Goal: Information Seeking & Learning: Learn about a topic

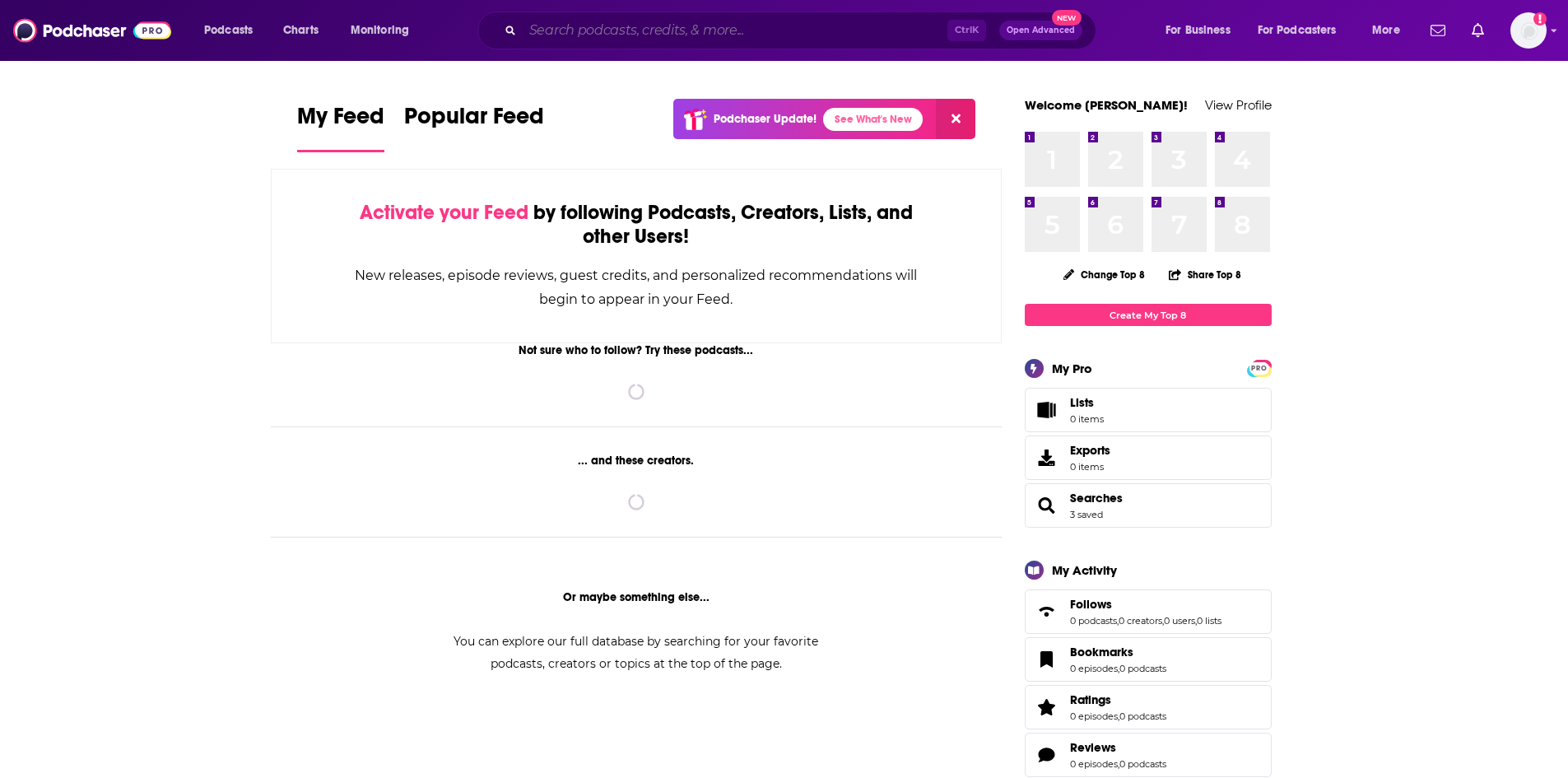
click at [582, 28] on input "Search podcasts, credits, & more..." at bounding box center [735, 30] width 424 height 27
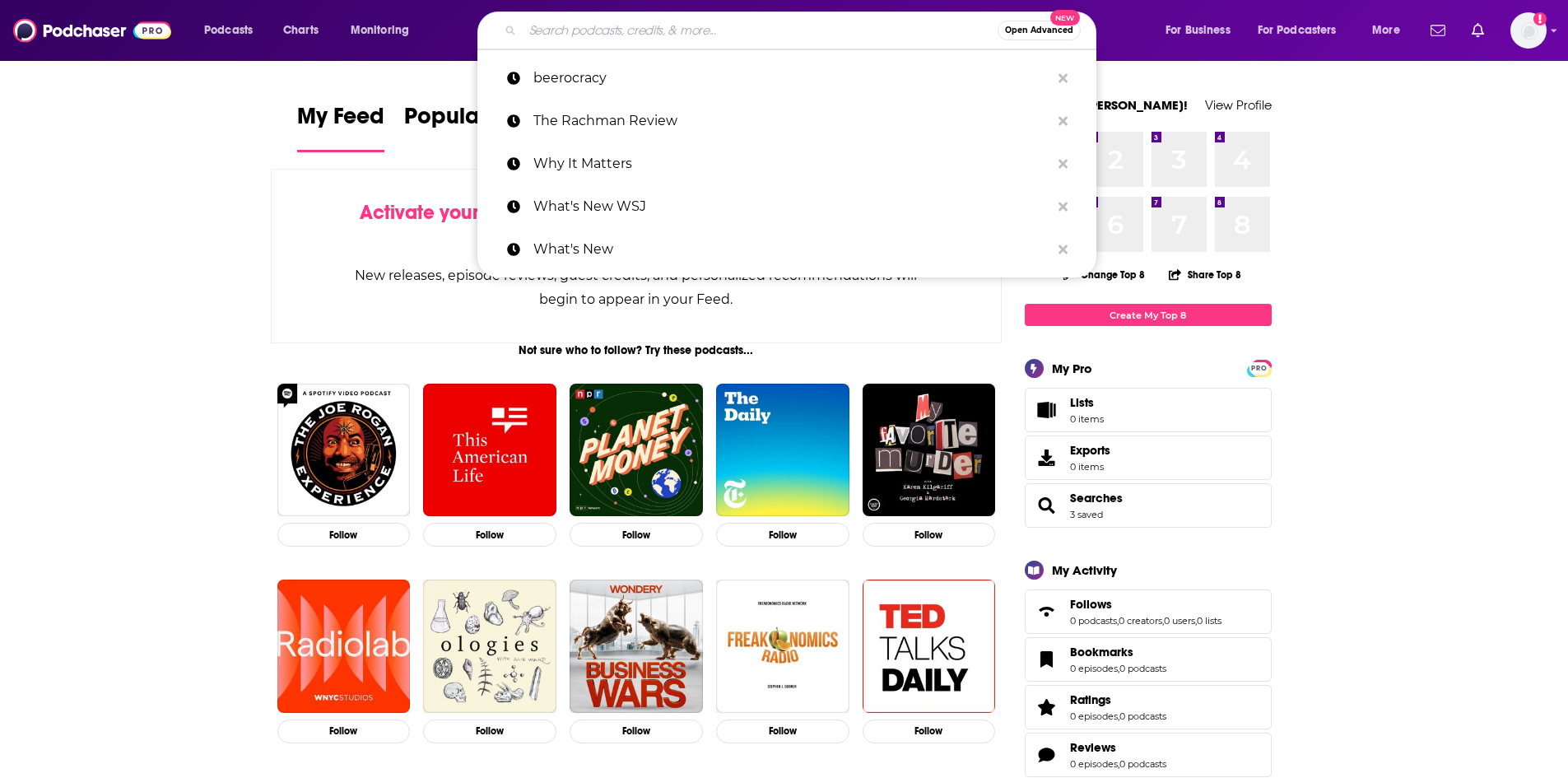
click at [590, 34] on input "Search podcasts, credits, & more..." at bounding box center [760, 30] width 475 height 27
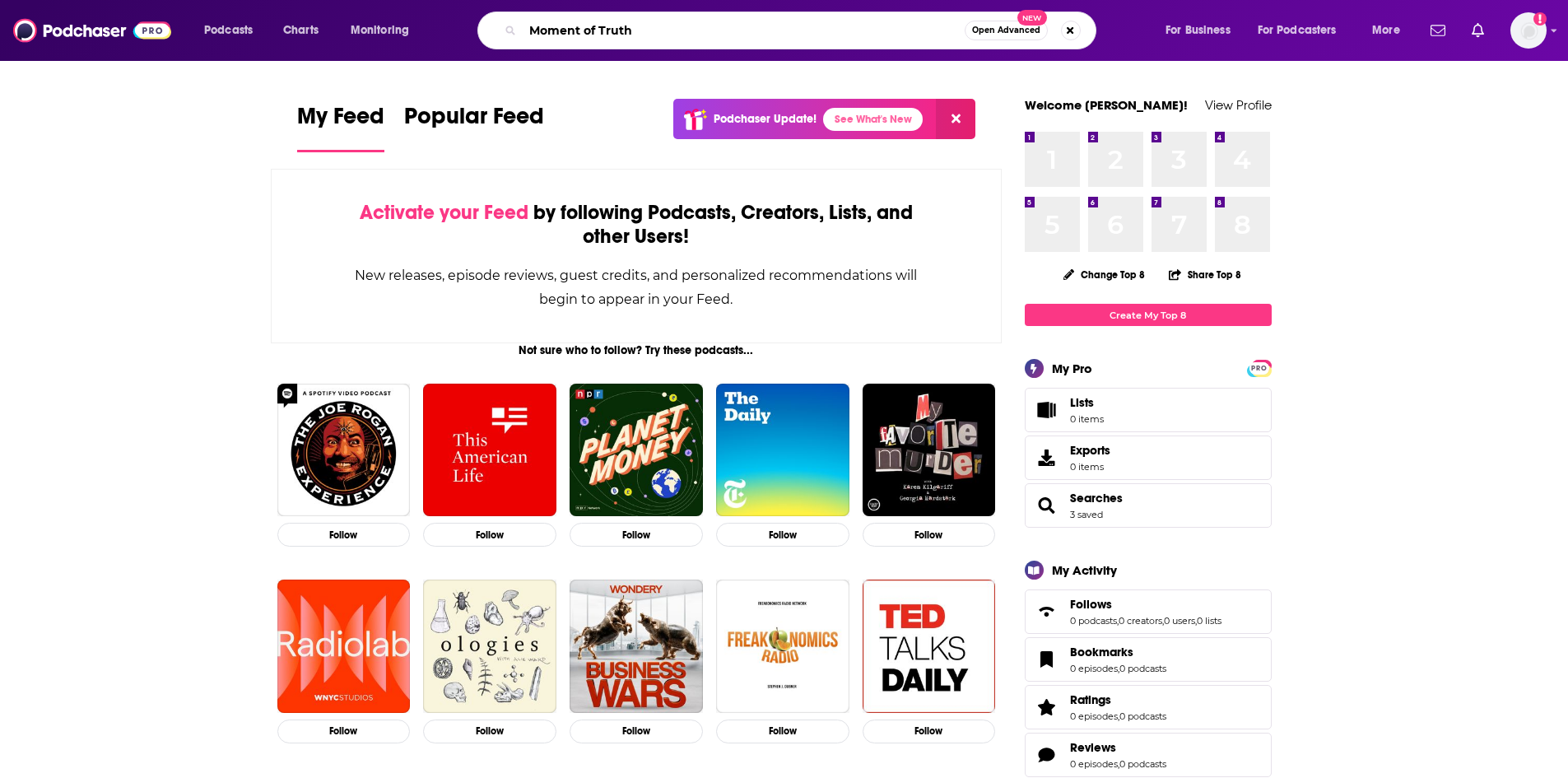
type input "Moment of Truth"
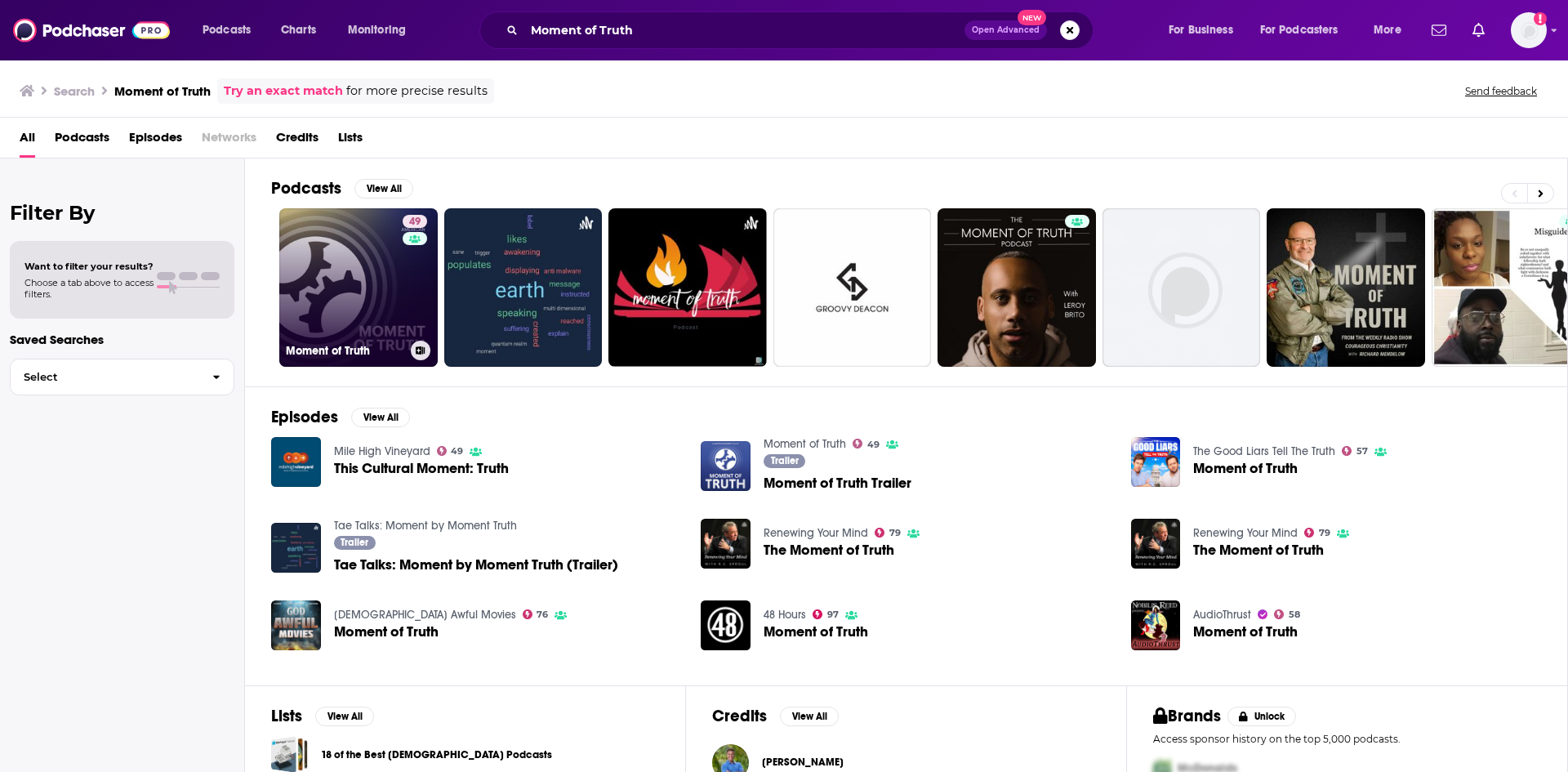
click at [327, 273] on link "49 Moment of Truth" at bounding box center [359, 287] width 159 height 159
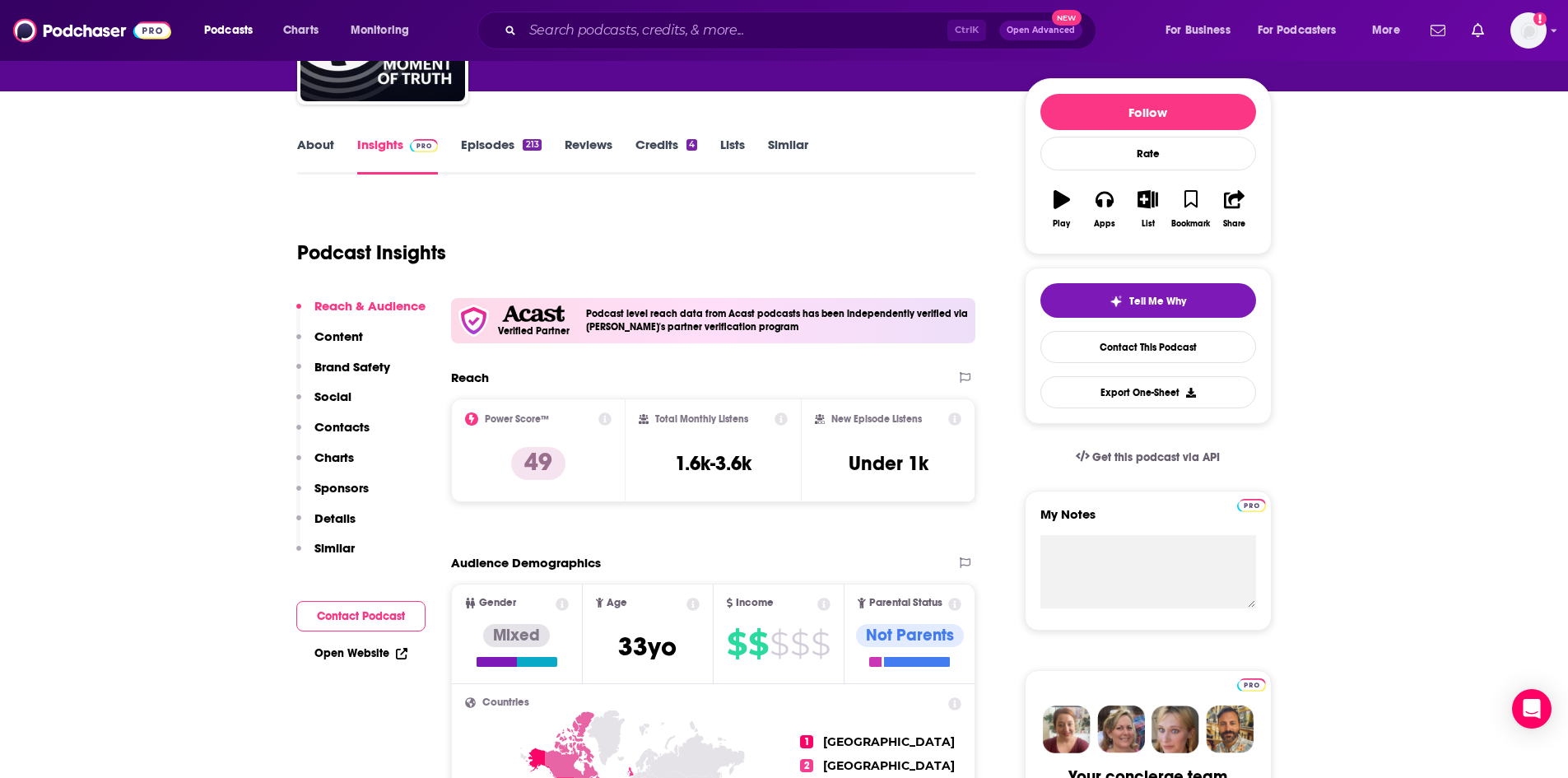
scroll to position [165, 0]
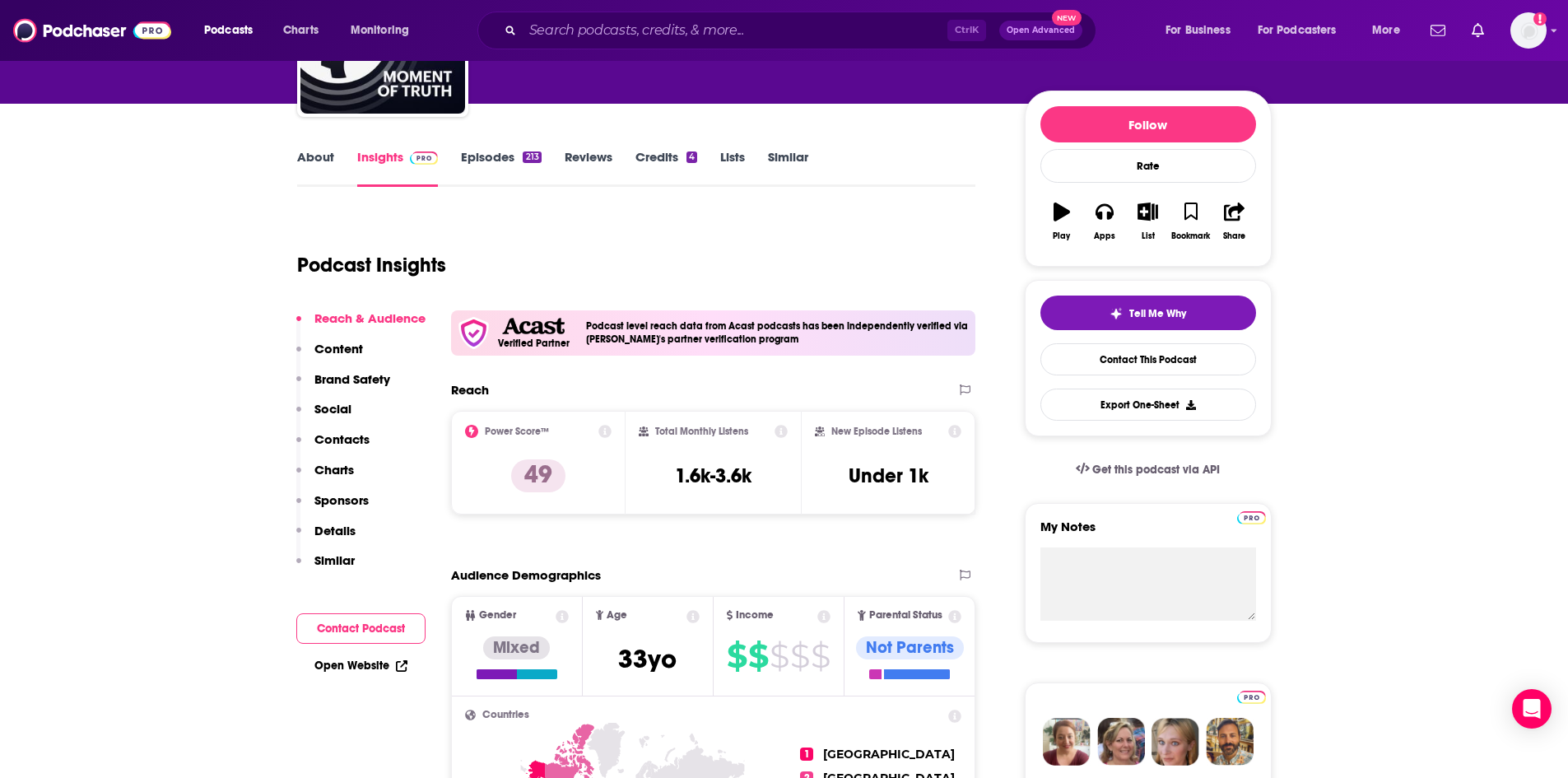
click at [315, 173] on link "About" at bounding box center [315, 168] width 37 height 38
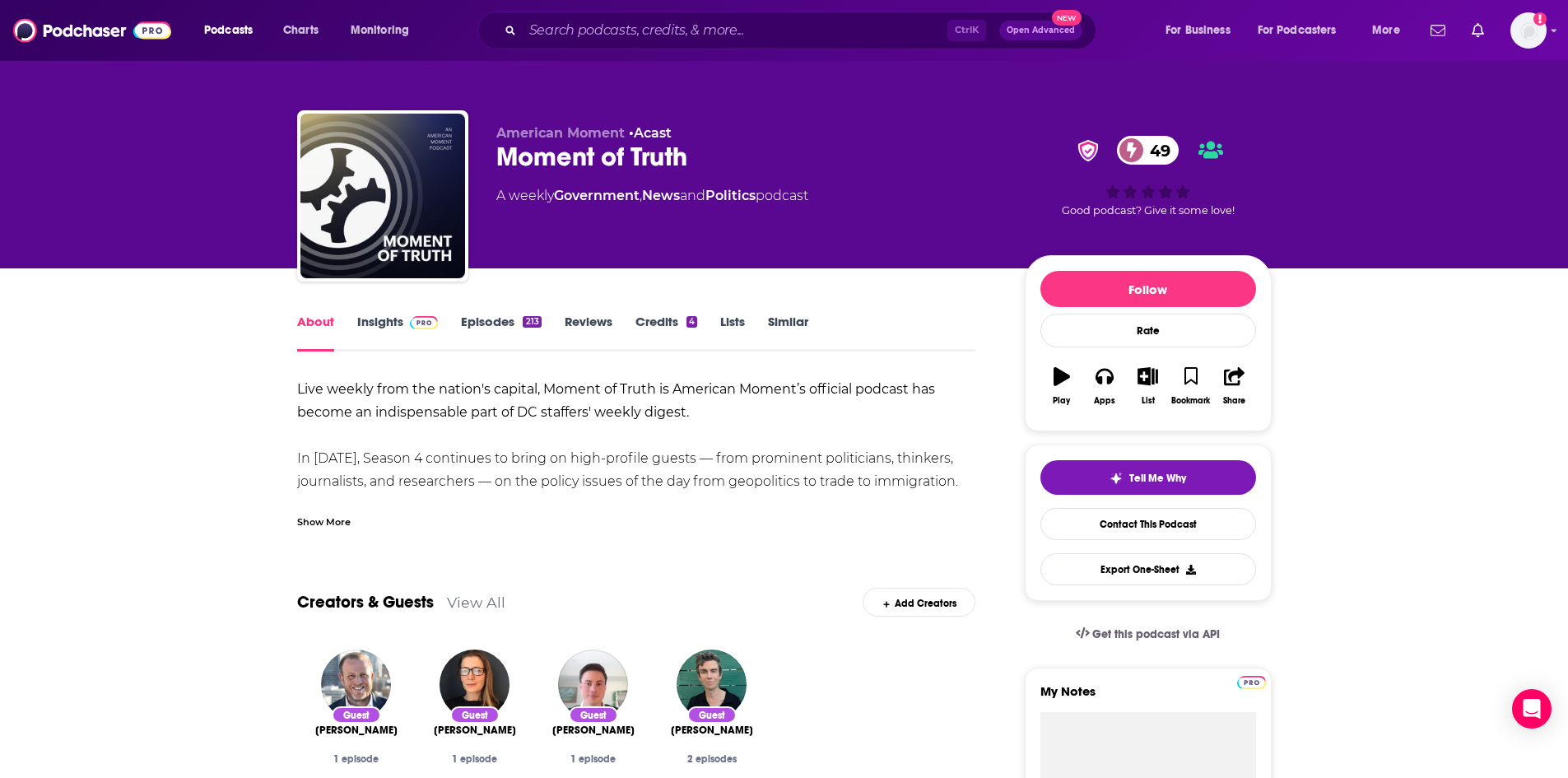
click at [596, 321] on link "Reviews" at bounding box center [589, 333] width 48 height 38
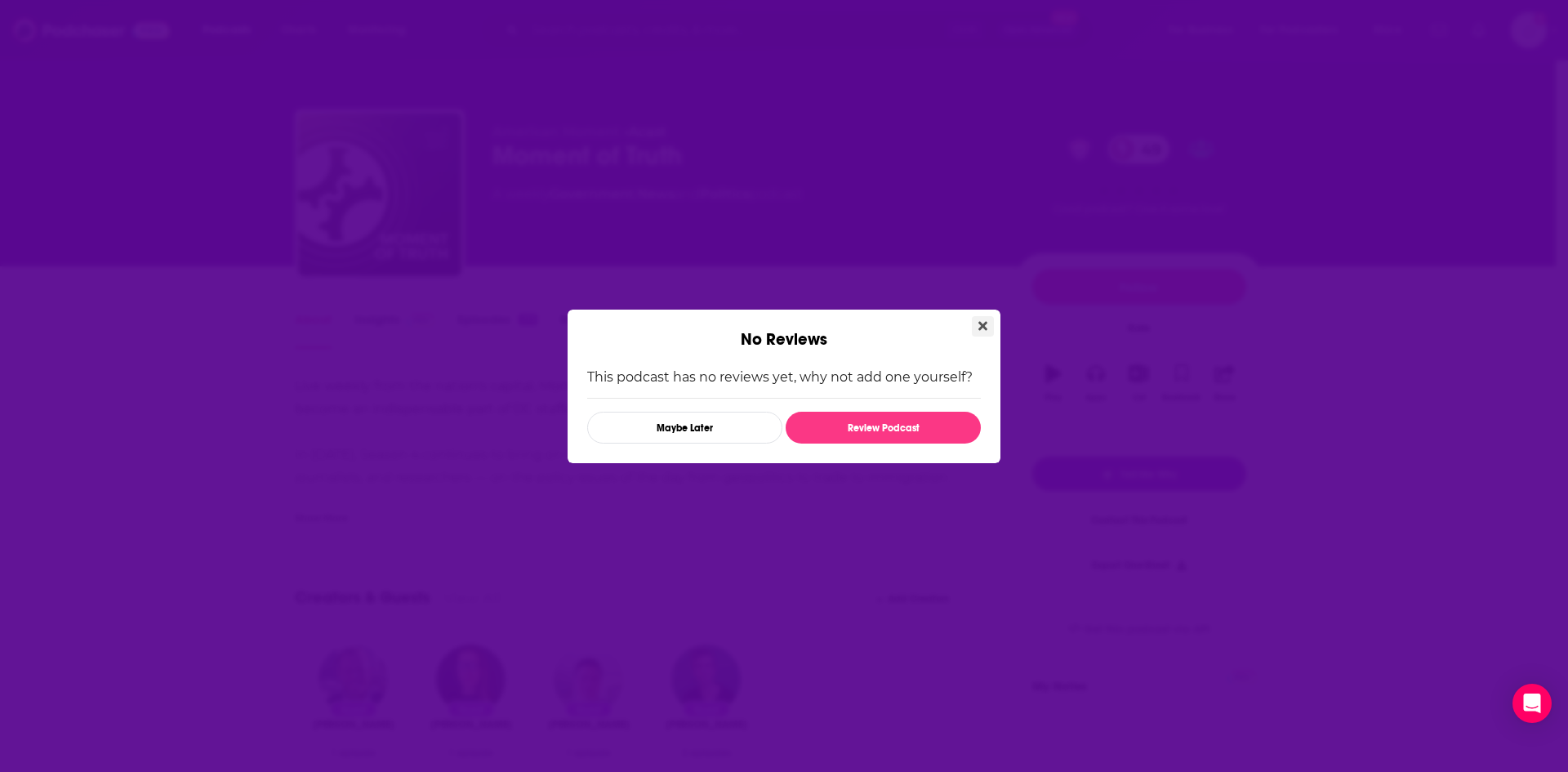
click at [978, 326] on icon "Close" at bounding box center [982, 326] width 9 height 13
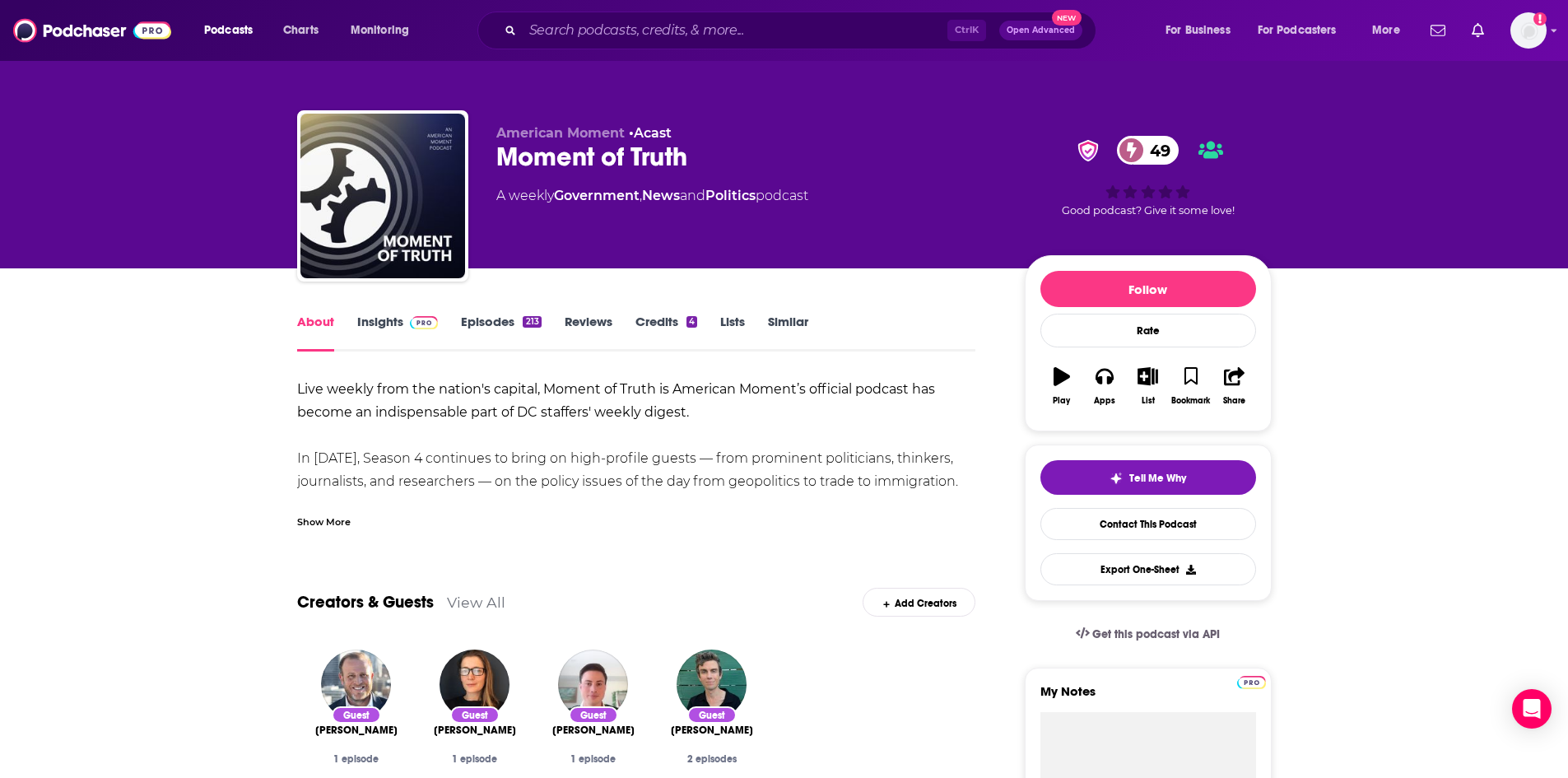
click at [382, 319] on link "Insights" at bounding box center [398, 333] width 82 height 38
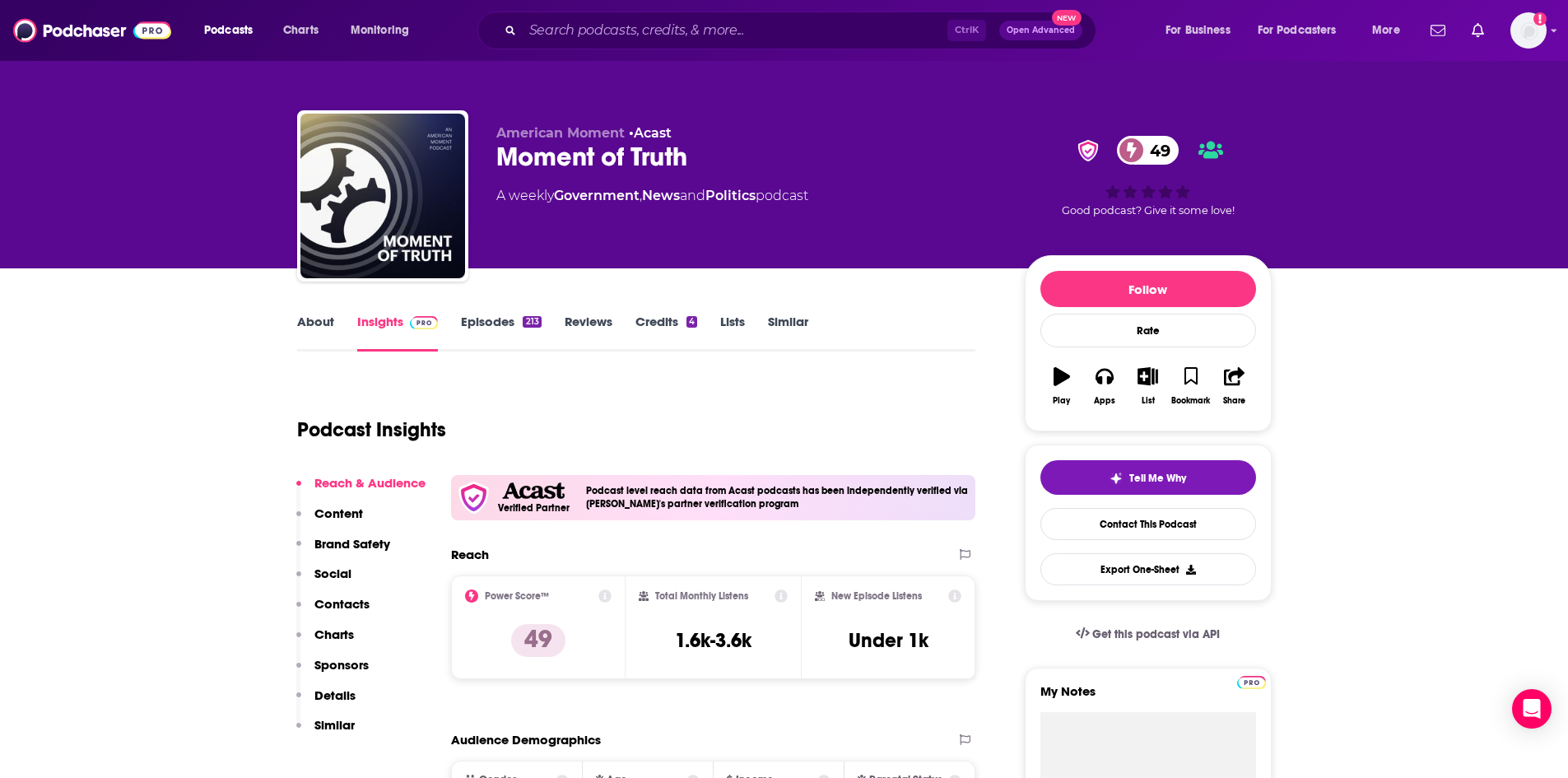
click at [307, 324] on link "About" at bounding box center [315, 333] width 37 height 38
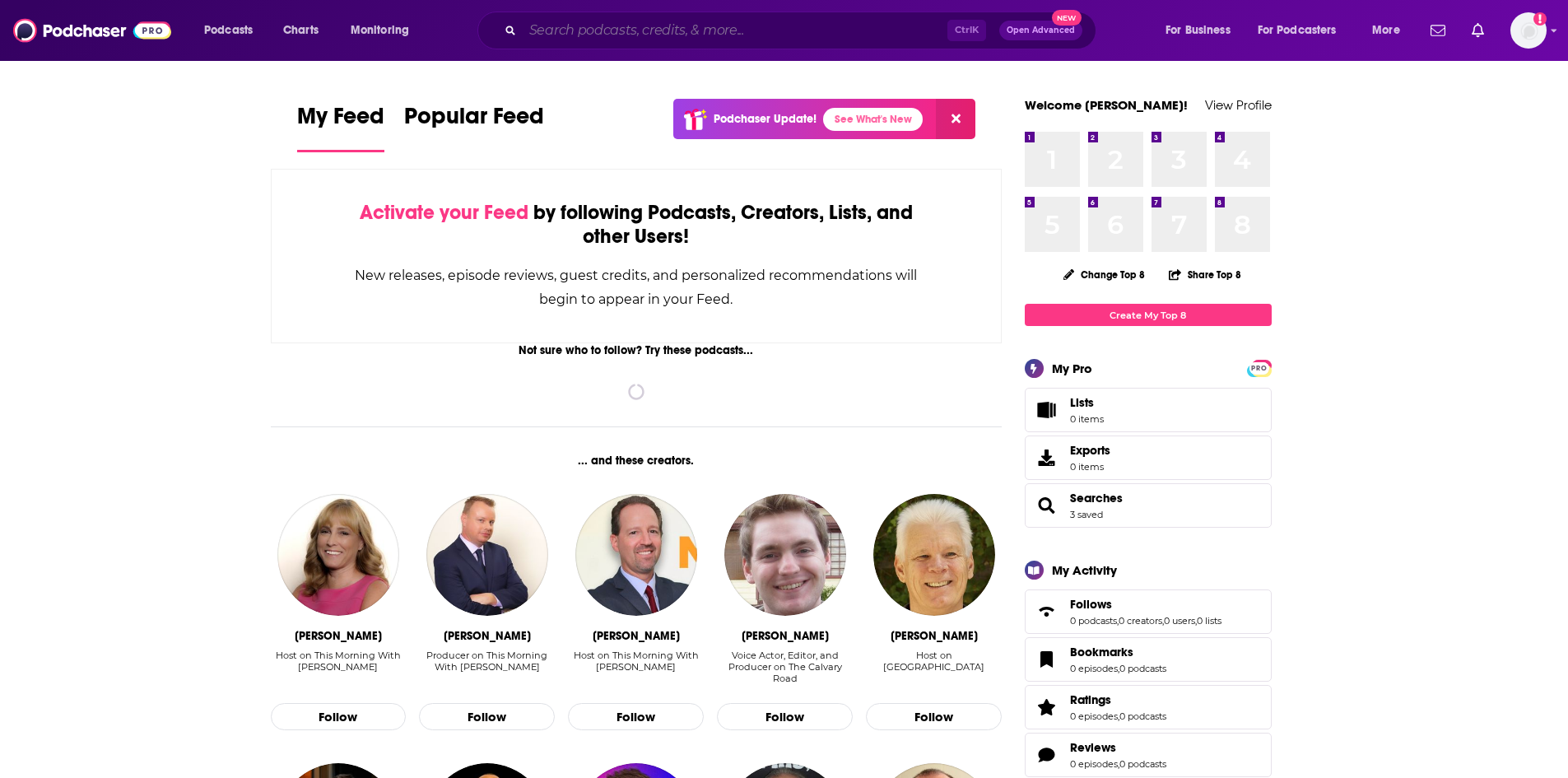
click at [700, 38] on input "Search podcasts, credits, & more..." at bounding box center [735, 30] width 424 height 27
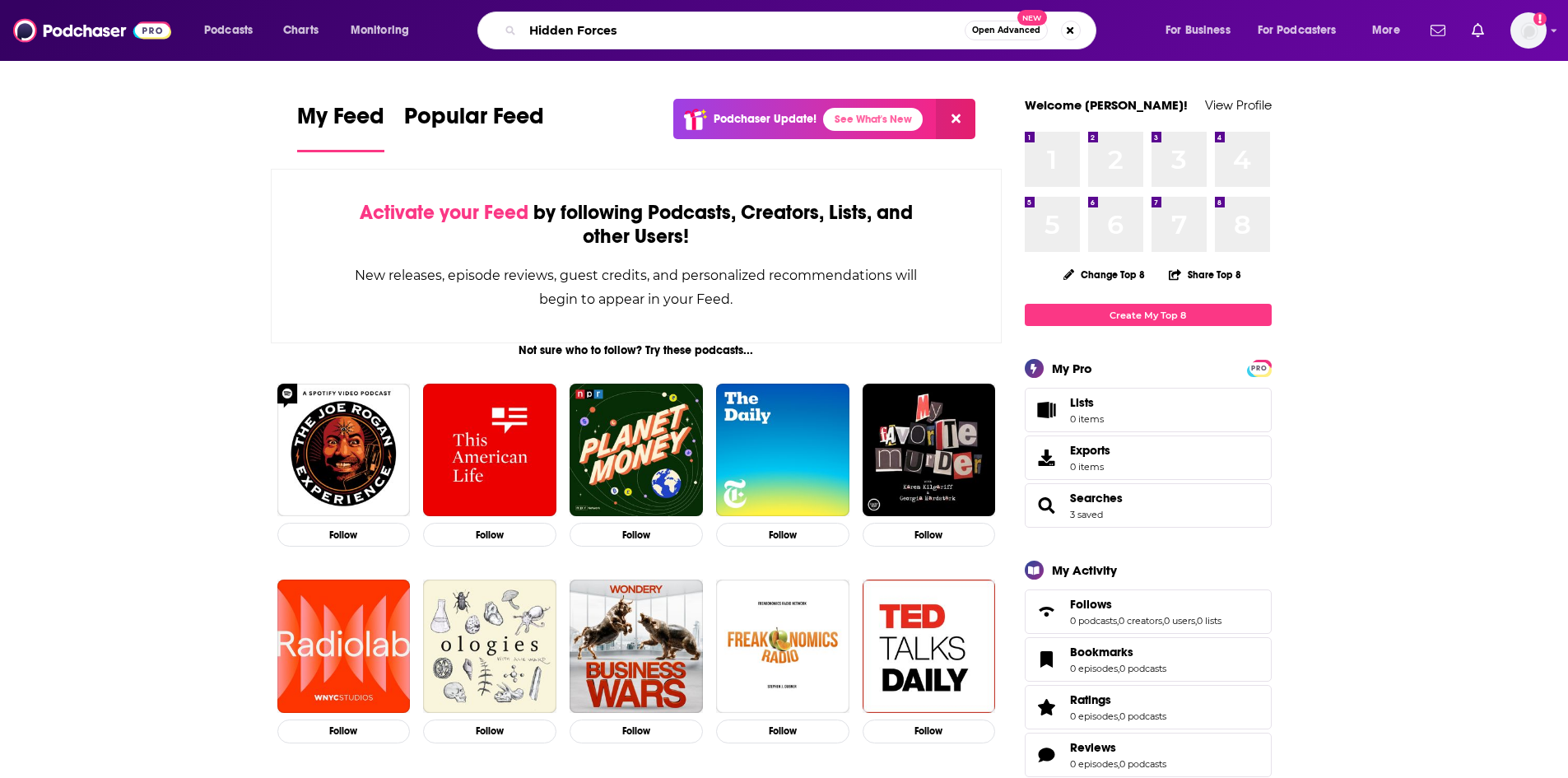
type input "Hidden Forces"
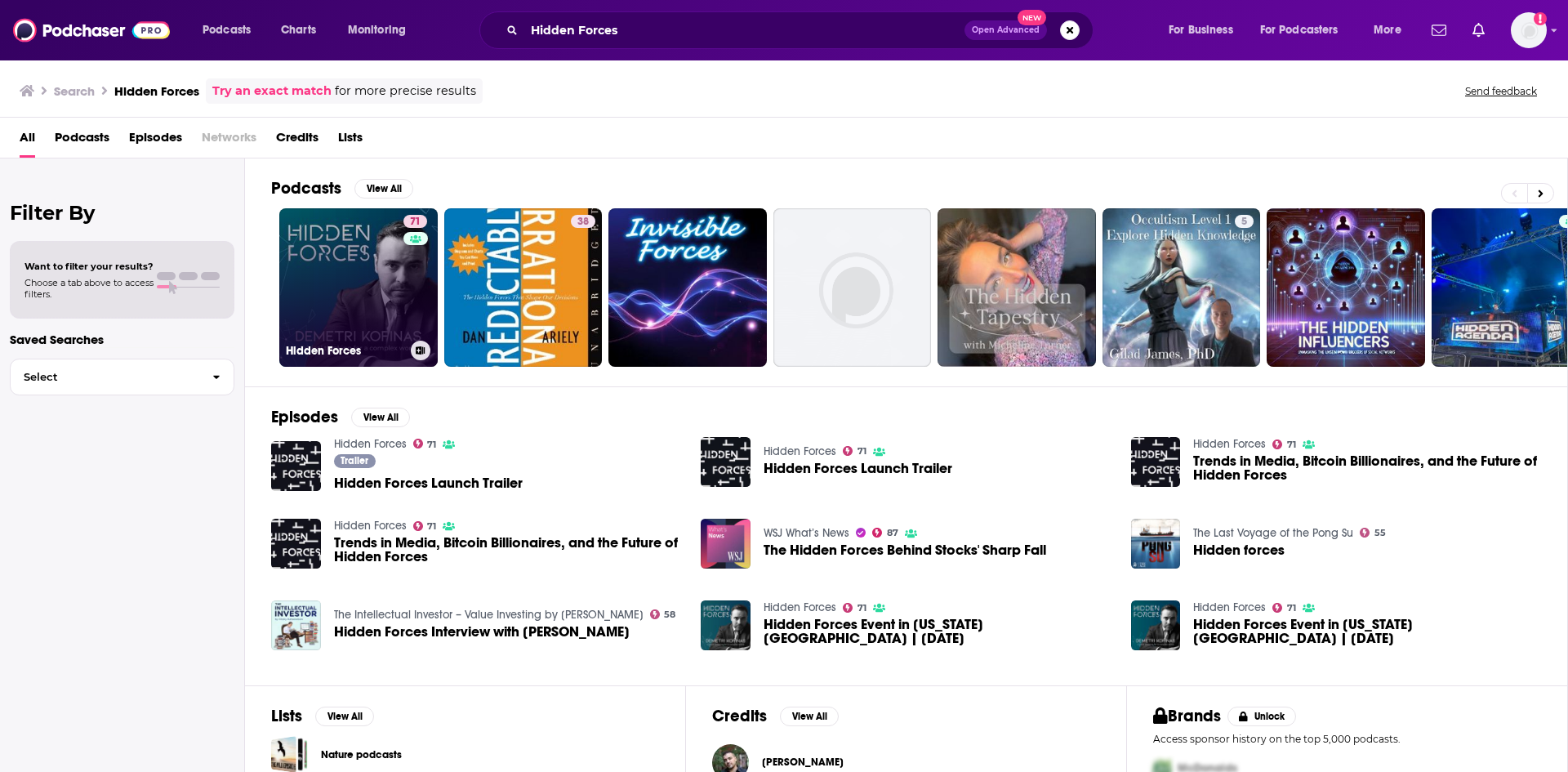
click at [352, 289] on link "71 Hidden Forces" at bounding box center [359, 287] width 159 height 159
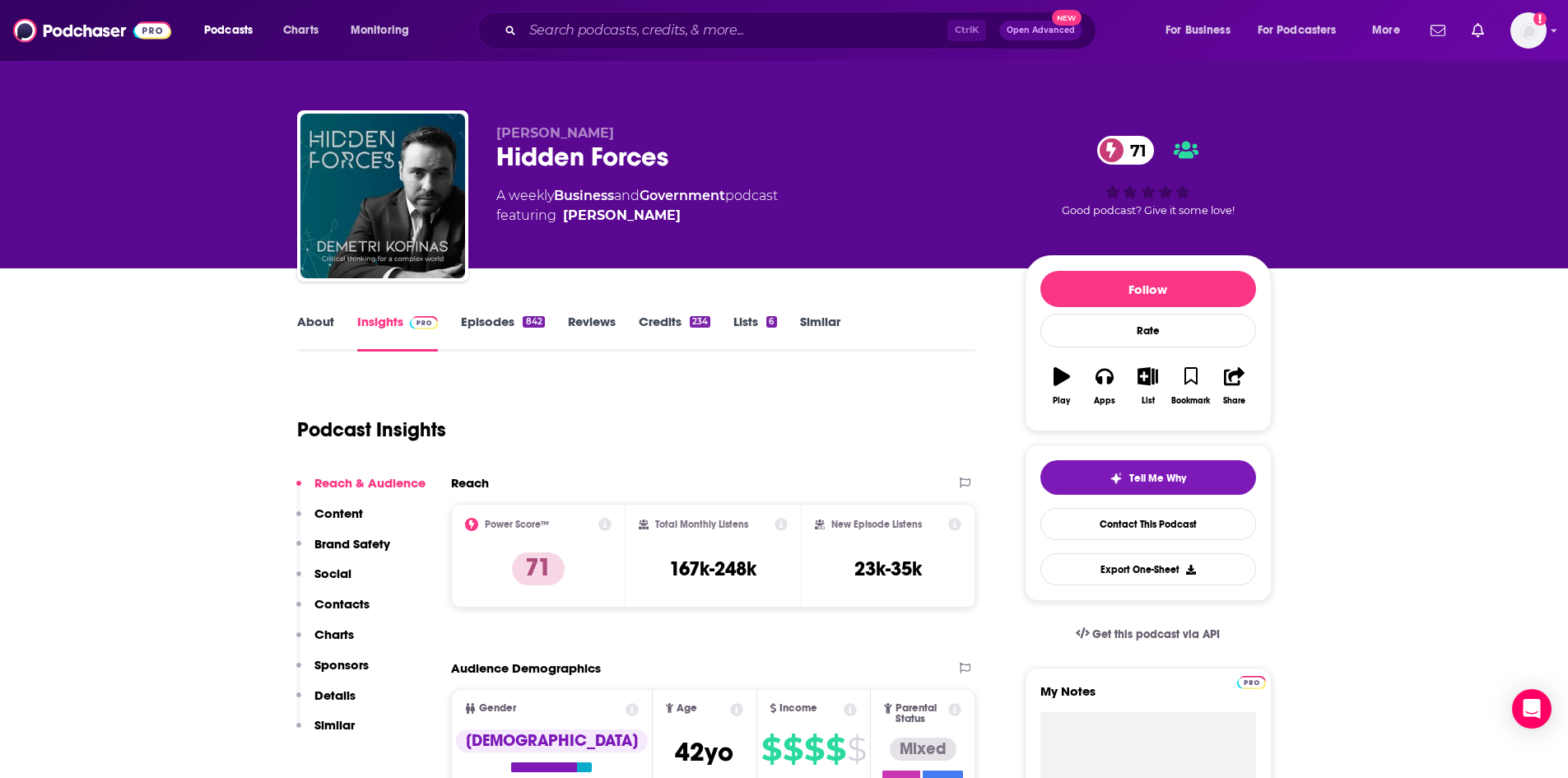
click at [677, 218] on span "featuring [PERSON_NAME]" at bounding box center [638, 215] width 282 height 20
click at [673, 217] on link "[PERSON_NAME]" at bounding box center [621, 215] width 118 height 20
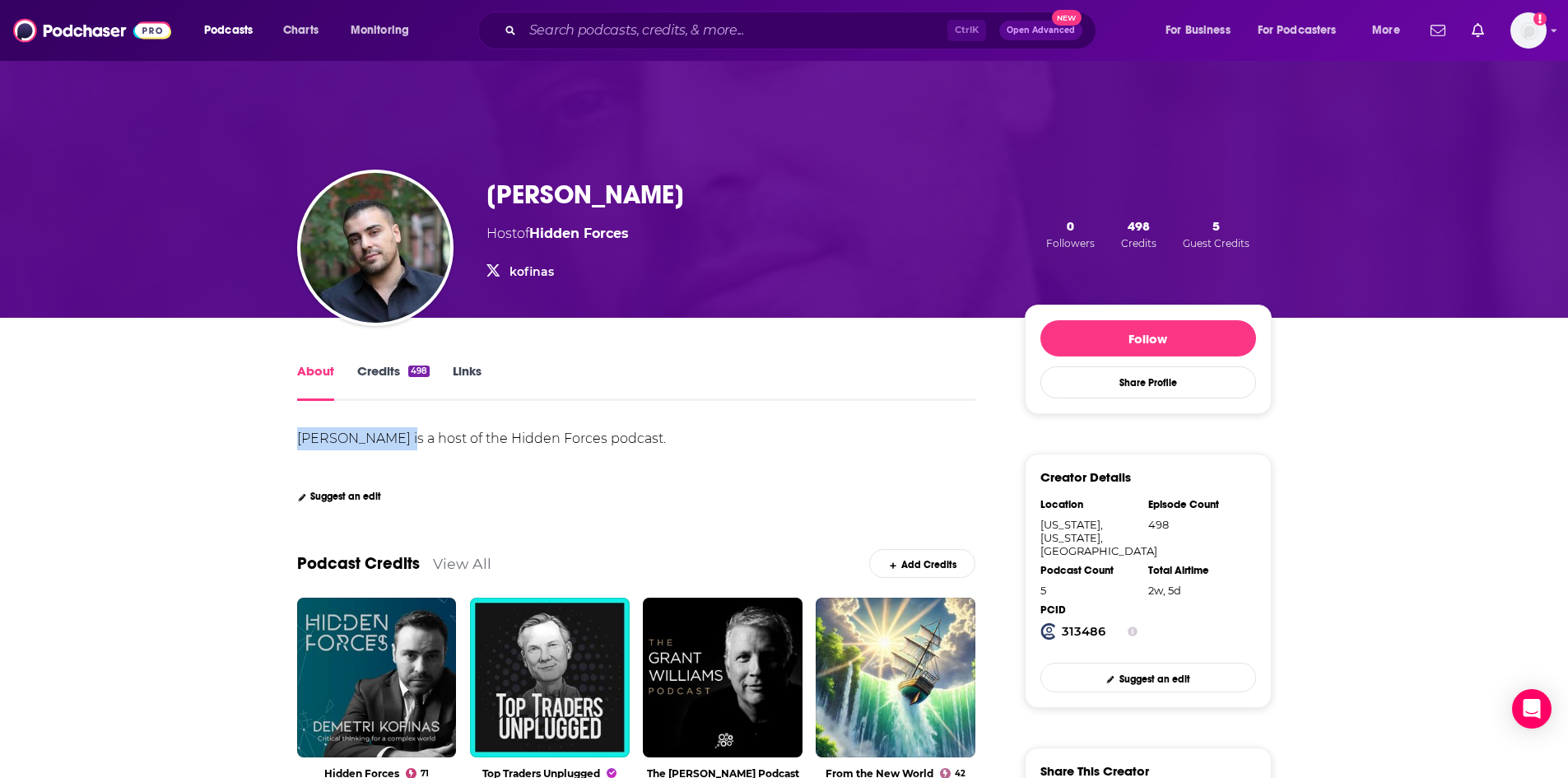
drag, startPoint x: 401, startPoint y: 439, endPoint x: 299, endPoint y: 432, distance: 102.2
click at [299, 432] on div "[PERSON_NAME] is a host of the Hidden Forces podcast." at bounding box center [481, 438] width 369 height 15
copy div "[PERSON_NAME]"
